Goal: Task Accomplishment & Management: Use online tool/utility

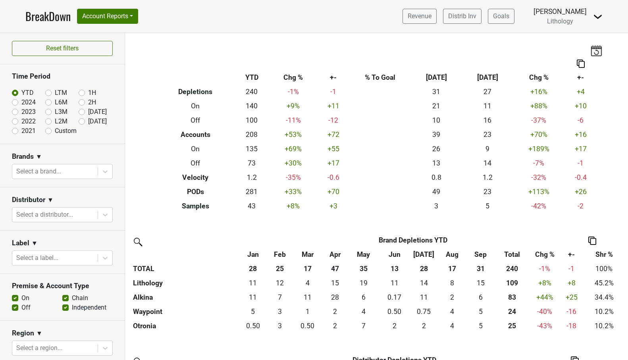
scroll to position [83, 0]
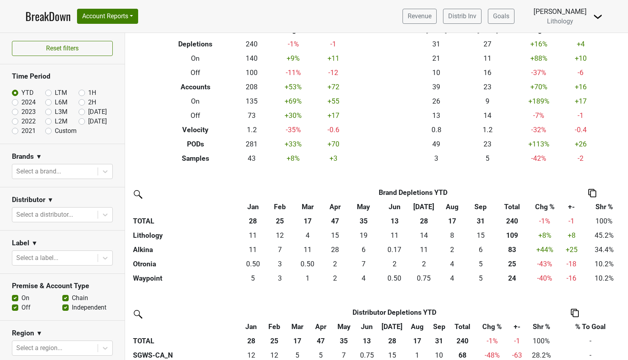
click at [43, 15] on link "BreakDown" at bounding box center [47, 16] width 45 height 17
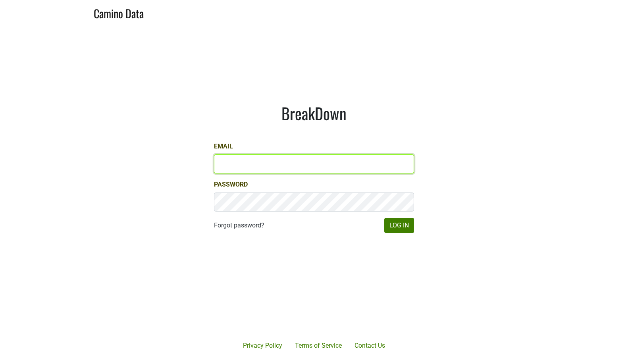
type input "paul.trione@lithology.wine"
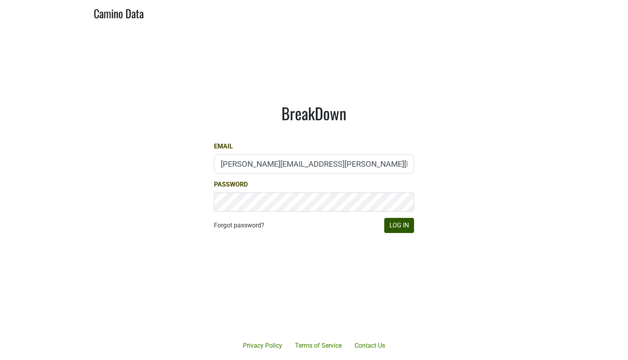
click at [397, 229] on button "Log In" at bounding box center [399, 225] width 30 height 15
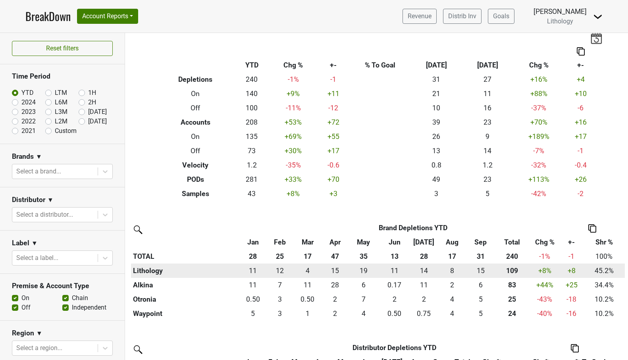
scroll to position [4, 0]
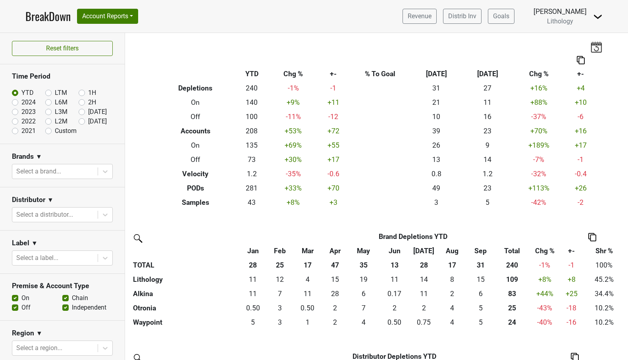
click at [55, 130] on label "Custom" at bounding box center [66, 131] width 22 height 10
click at [48, 130] on input "Custom" at bounding box center [61, 130] width 32 height 8
radio input "true"
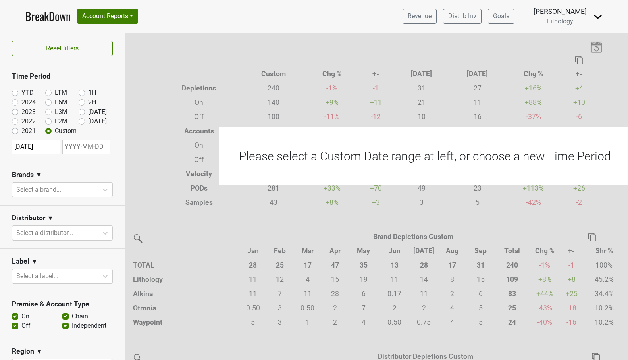
scroll to position [0, 0]
select select "2025"
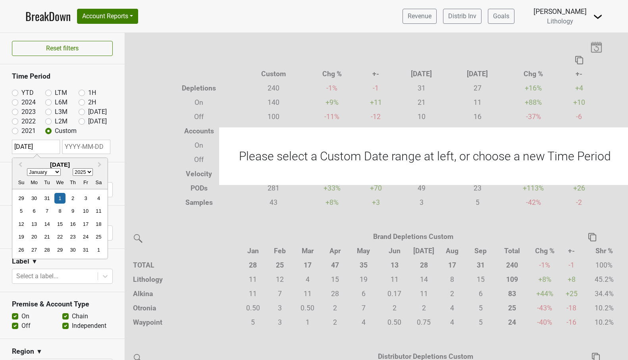
click at [37, 147] on input "2025-01-01" at bounding box center [36, 147] width 48 height 14
type input "2025-07-01"
select select "6"
type input "2025-07-01"
click at [72, 148] on input "text" at bounding box center [86, 147] width 48 height 14
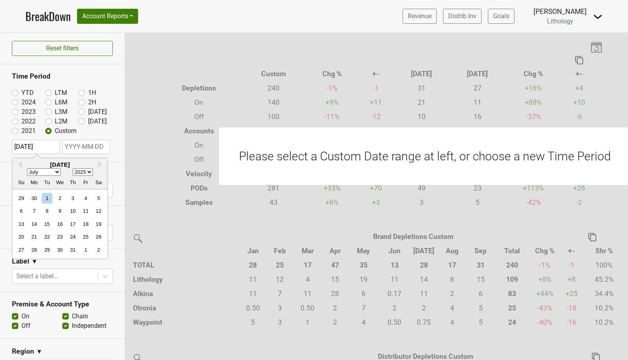
select select "9"
click at [37, 226] on div "13" at bounding box center [39, 224] width 11 height 11
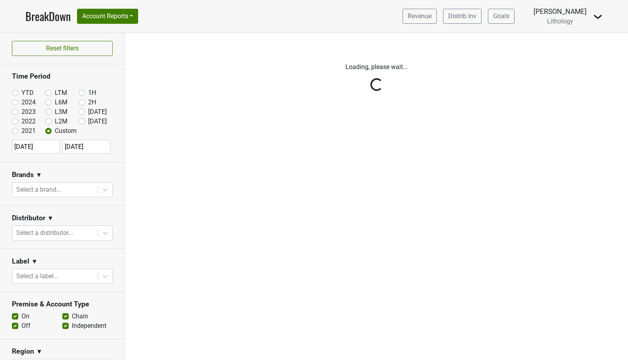
type input "2025-10-13"
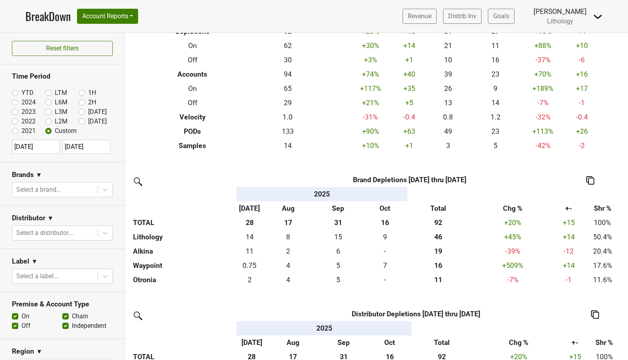
scroll to position [60, 0]
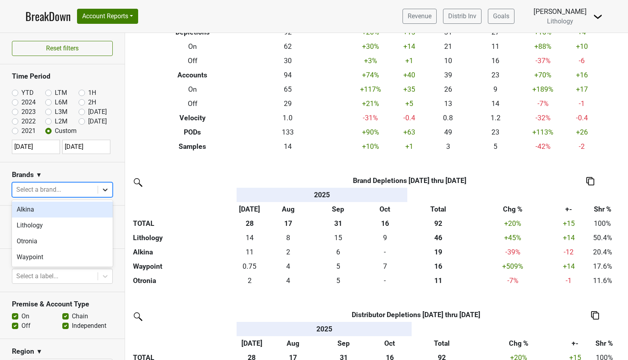
click at [107, 193] on icon at bounding box center [105, 190] width 8 height 8
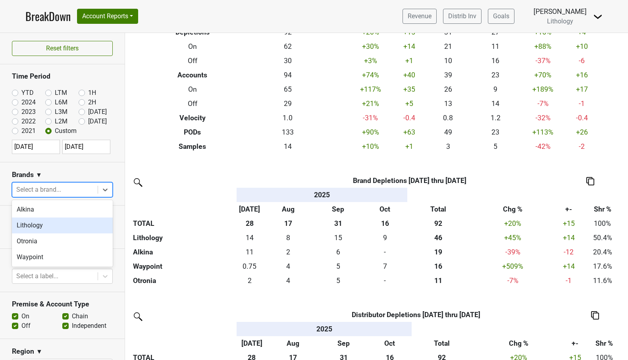
click at [97, 223] on div "Lithology" at bounding box center [62, 226] width 101 height 16
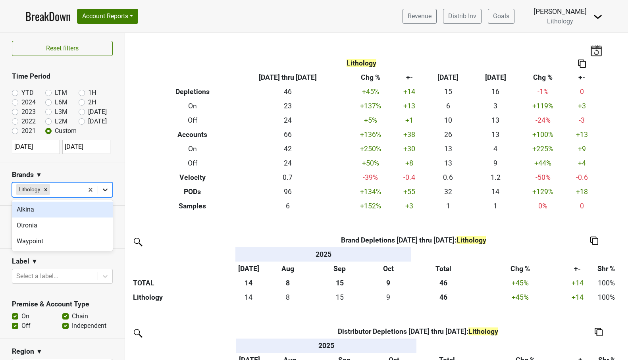
click at [104, 191] on icon at bounding box center [105, 190] width 8 height 8
